Goal: Navigation & Orientation: Go to known website

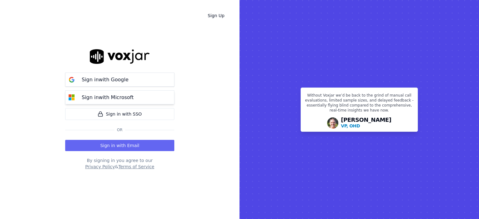
click at [98, 98] on p "Sign in with Microsoft" at bounding box center [108, 97] width 52 height 7
click at [105, 99] on p "Sign in with Microsoft" at bounding box center [108, 97] width 52 height 7
